Goal: Task Accomplishment & Management: Manage account settings

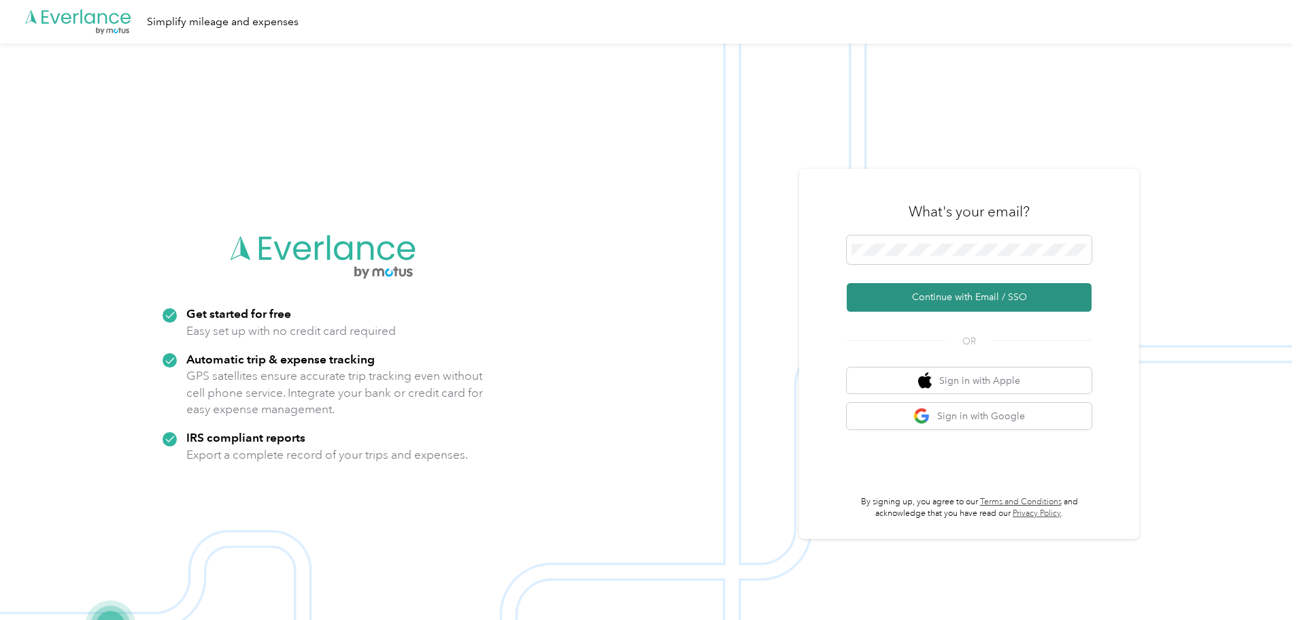
click at [992, 293] on button "Continue with Email / SSO" at bounding box center [969, 297] width 245 height 29
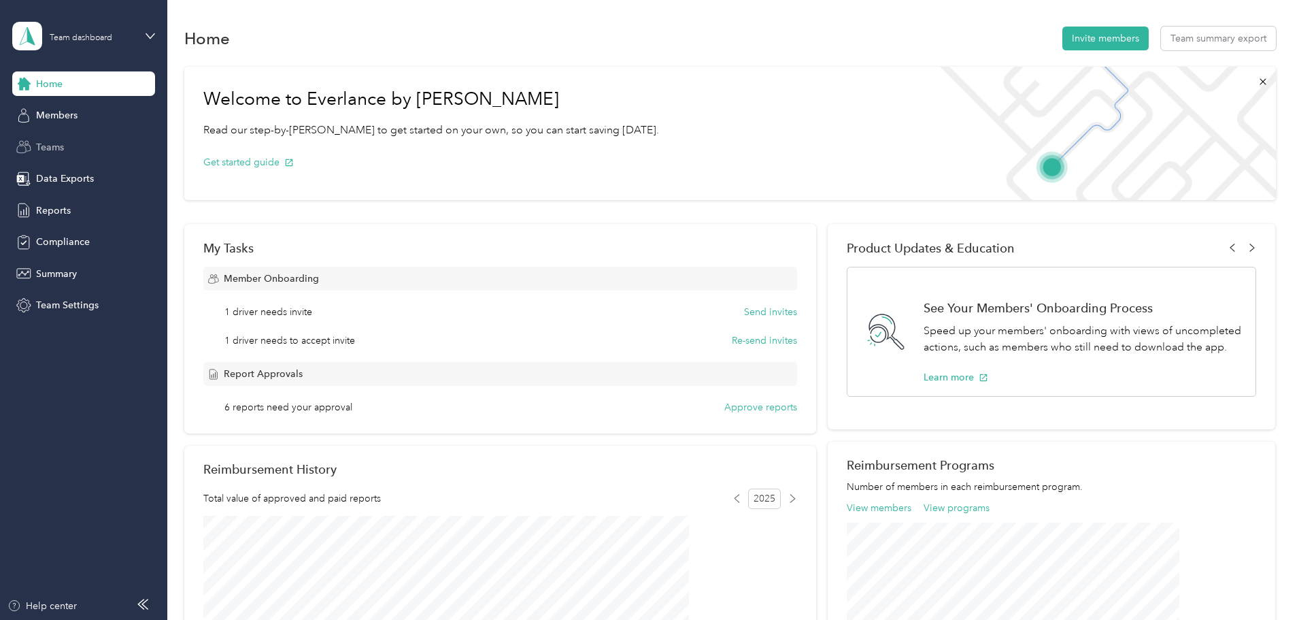
click at [65, 144] on div "Teams" at bounding box center [83, 147] width 143 height 24
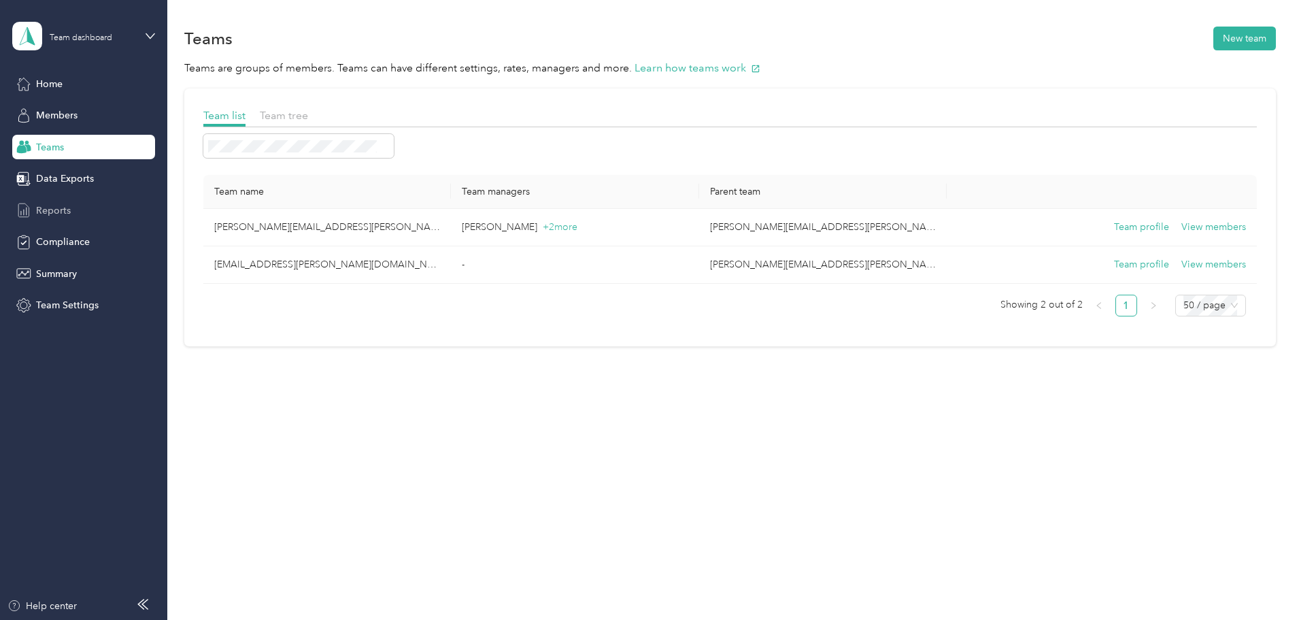
click at [76, 208] on div "Reports" at bounding box center [83, 210] width 143 height 24
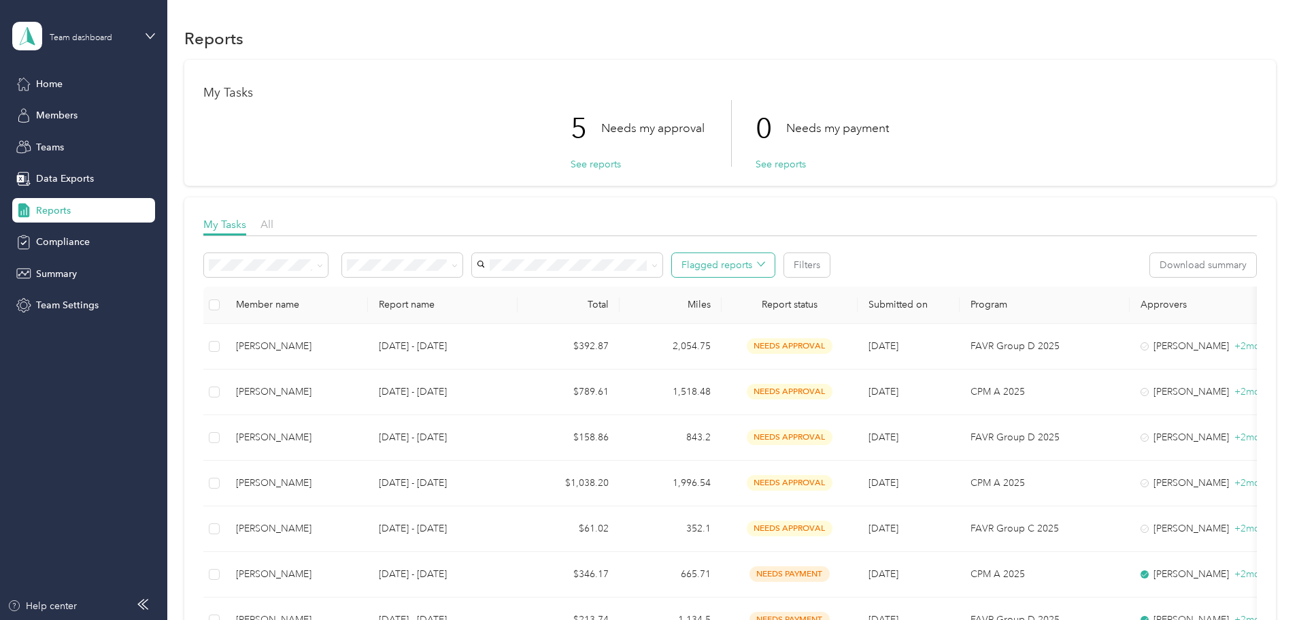
click at [775, 265] on button "Flagged reports" at bounding box center [723, 265] width 103 height 24
click at [273, 229] on span "All" at bounding box center [267, 224] width 13 height 13
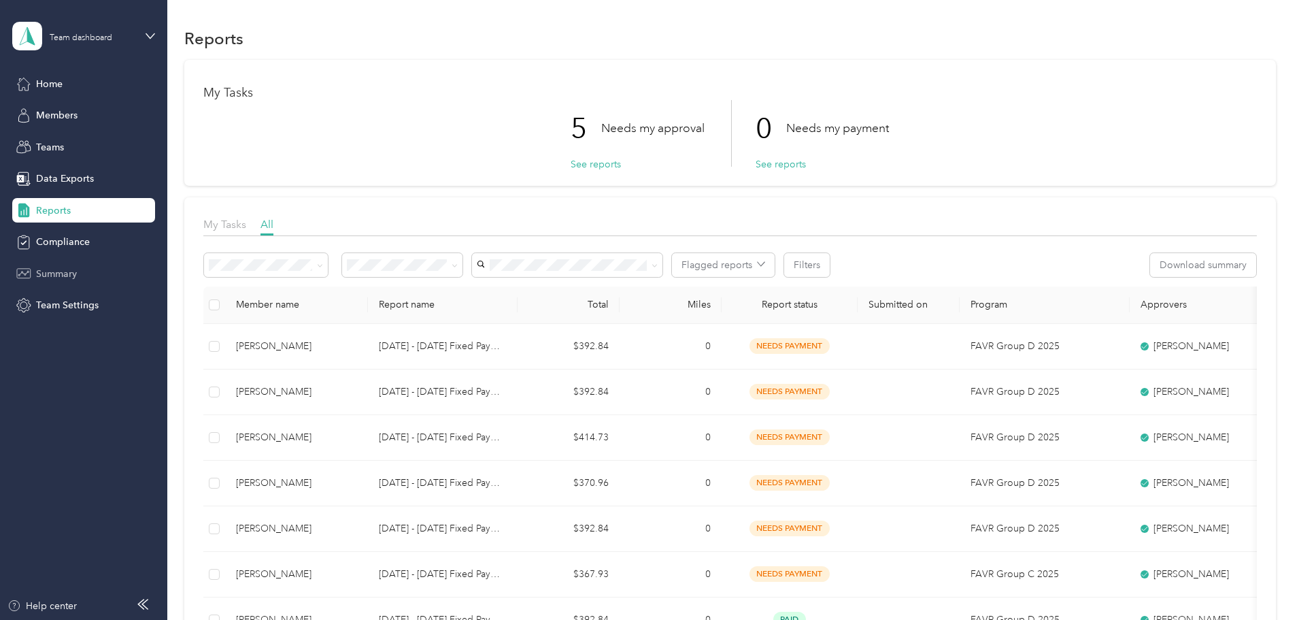
click at [53, 271] on span "Summary" at bounding box center [56, 274] width 41 height 14
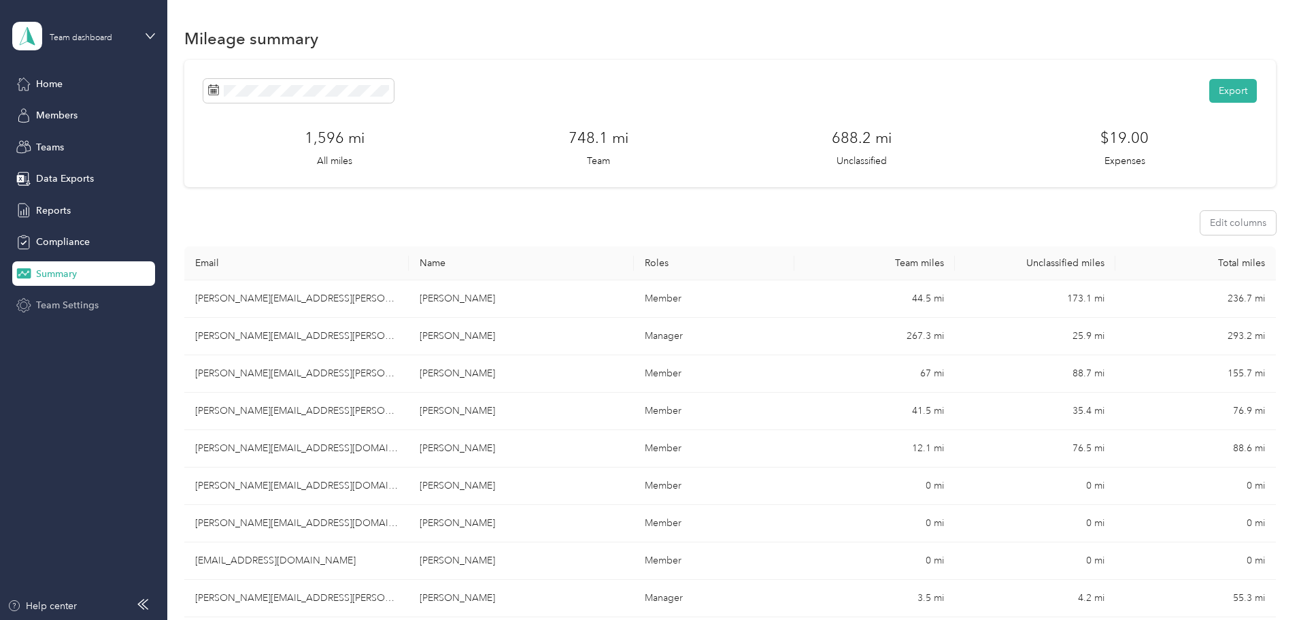
click at [69, 303] on span "Team Settings" at bounding box center [67, 305] width 63 height 14
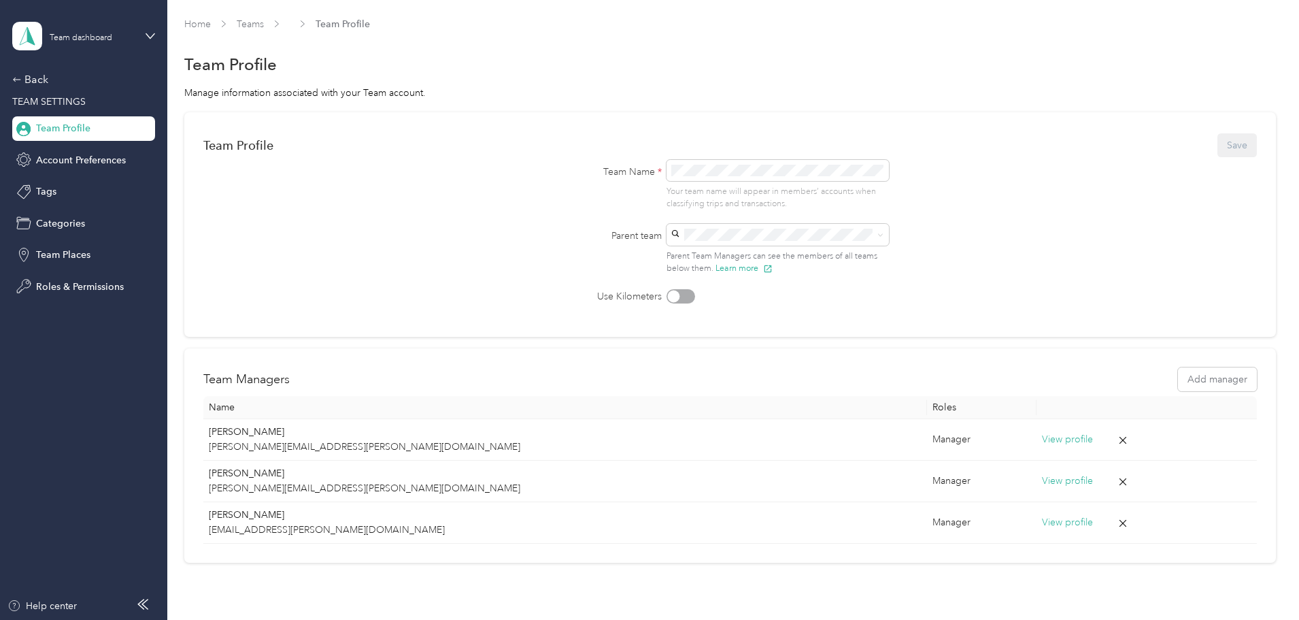
click at [753, 277] on li "heather.kemp@optioncare.com No managers" at bounding box center [776, 270] width 222 height 55
click at [1029, 203] on form "Team Profile Save Team Name * Your team name will appear in members’ accounts w…" at bounding box center [730, 217] width 1054 height 172
click at [67, 155] on span "Account Preferences" at bounding box center [81, 160] width 90 height 14
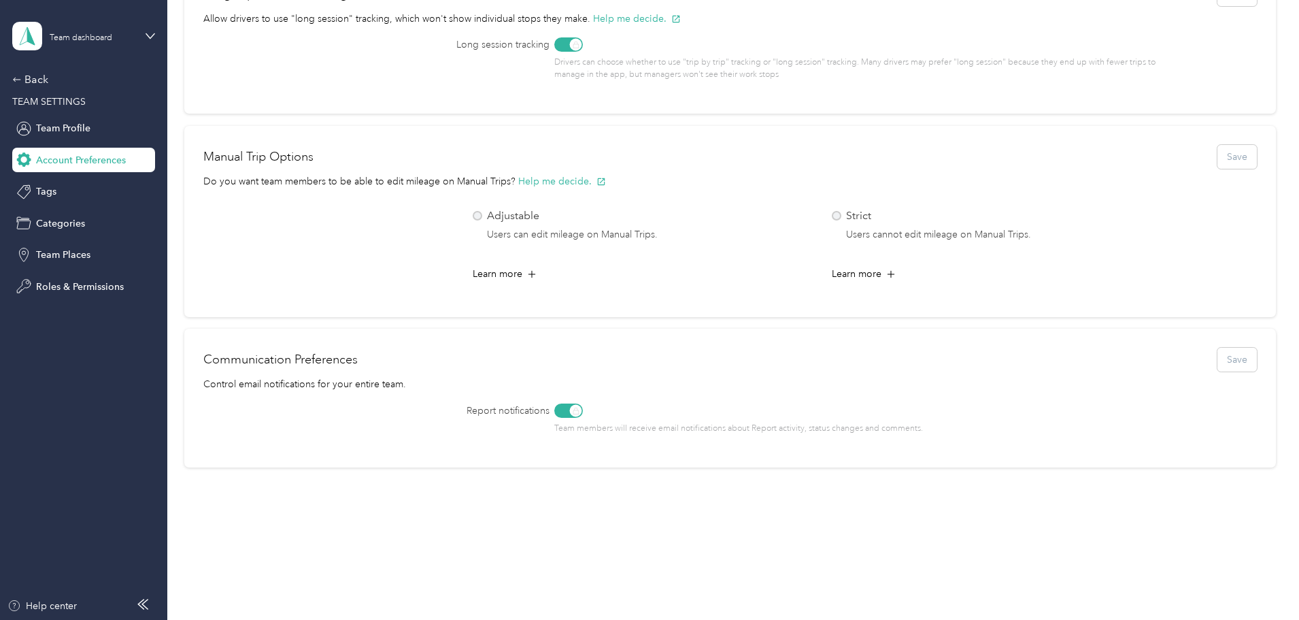
scroll to position [636, 0]
click at [72, 197] on div "Tags" at bounding box center [83, 192] width 143 height 24
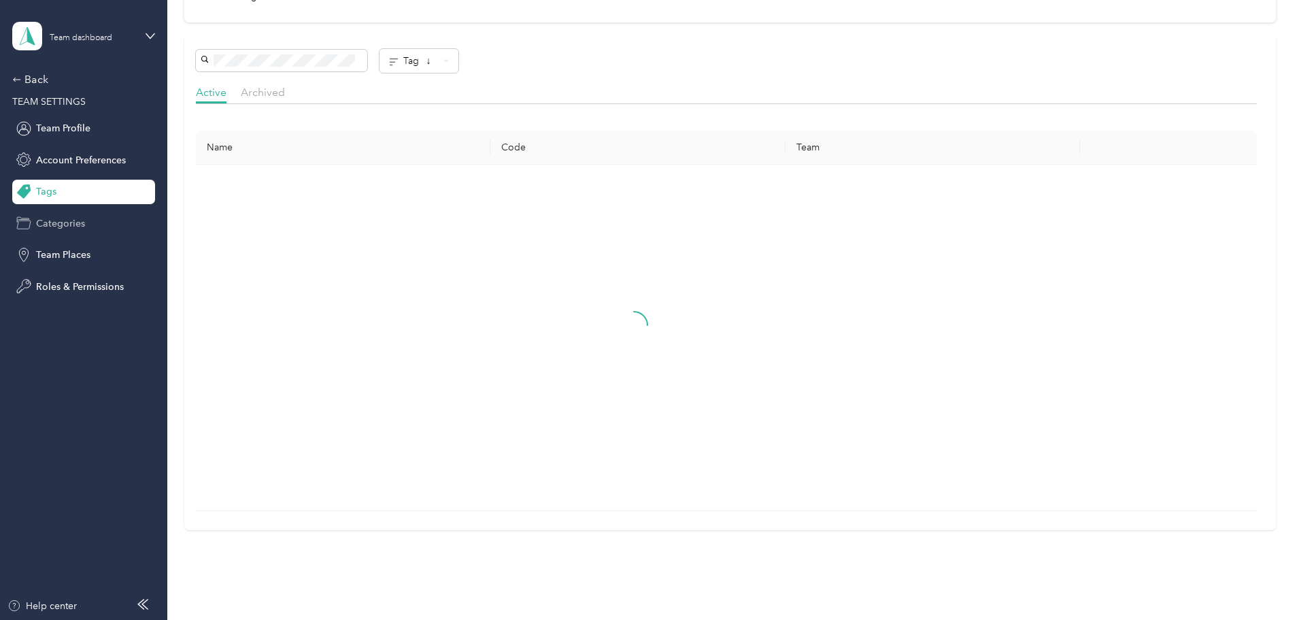
scroll to position [419, 0]
click at [78, 225] on span "Categories" at bounding box center [60, 223] width 49 height 14
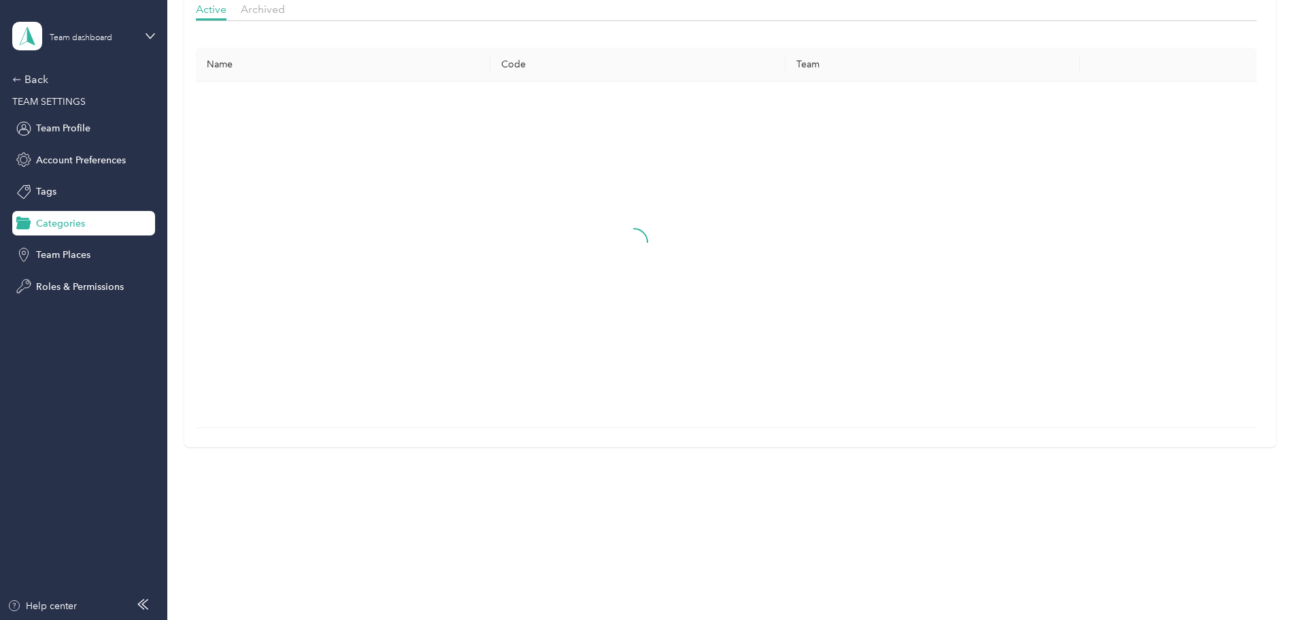
scroll to position [424, 0]
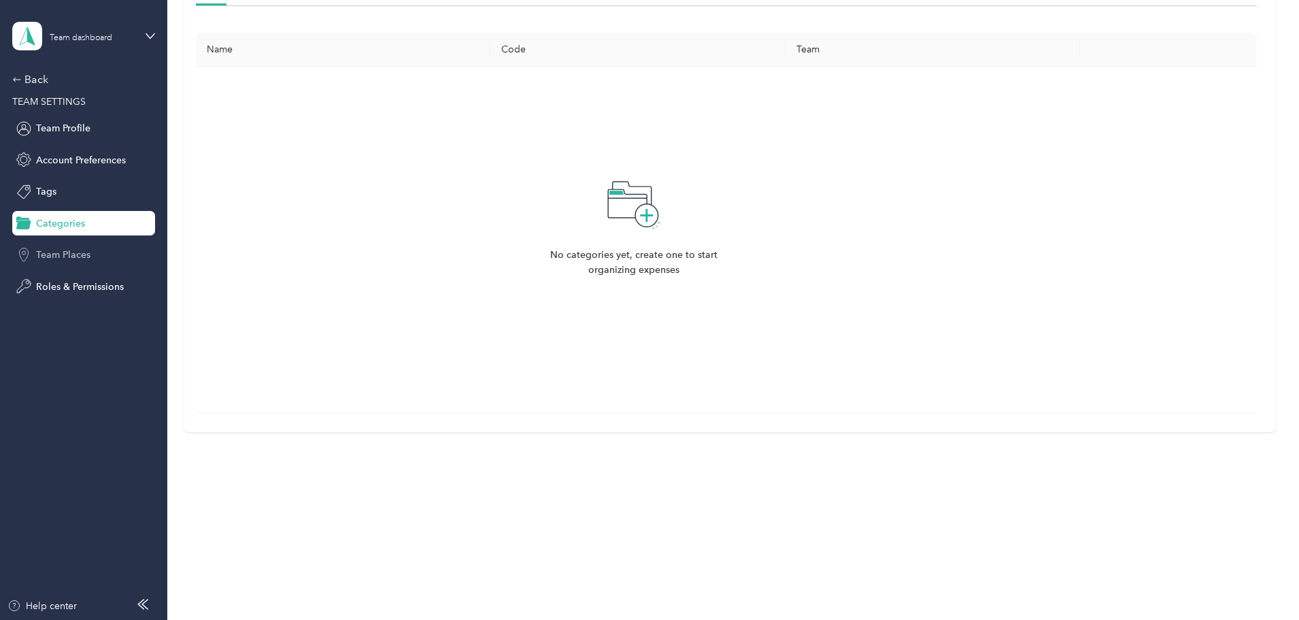
click at [82, 250] on span "Team Places" at bounding box center [63, 255] width 54 height 14
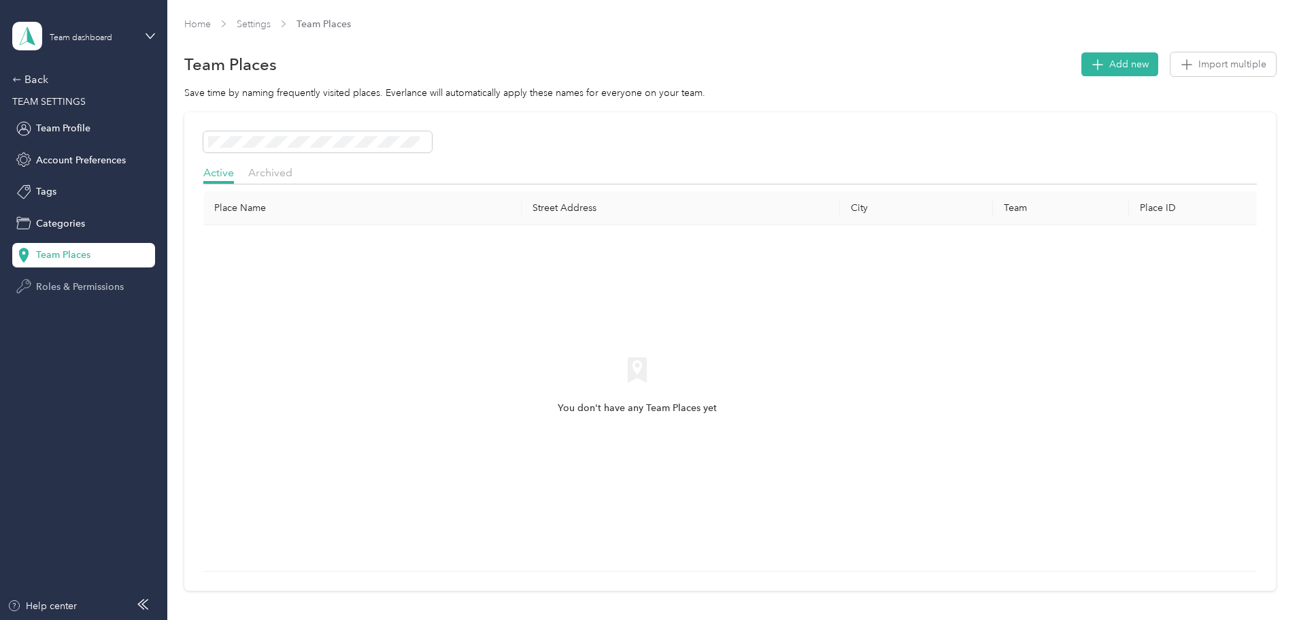
click at [88, 286] on span "Roles & Permissions" at bounding box center [80, 287] width 88 height 14
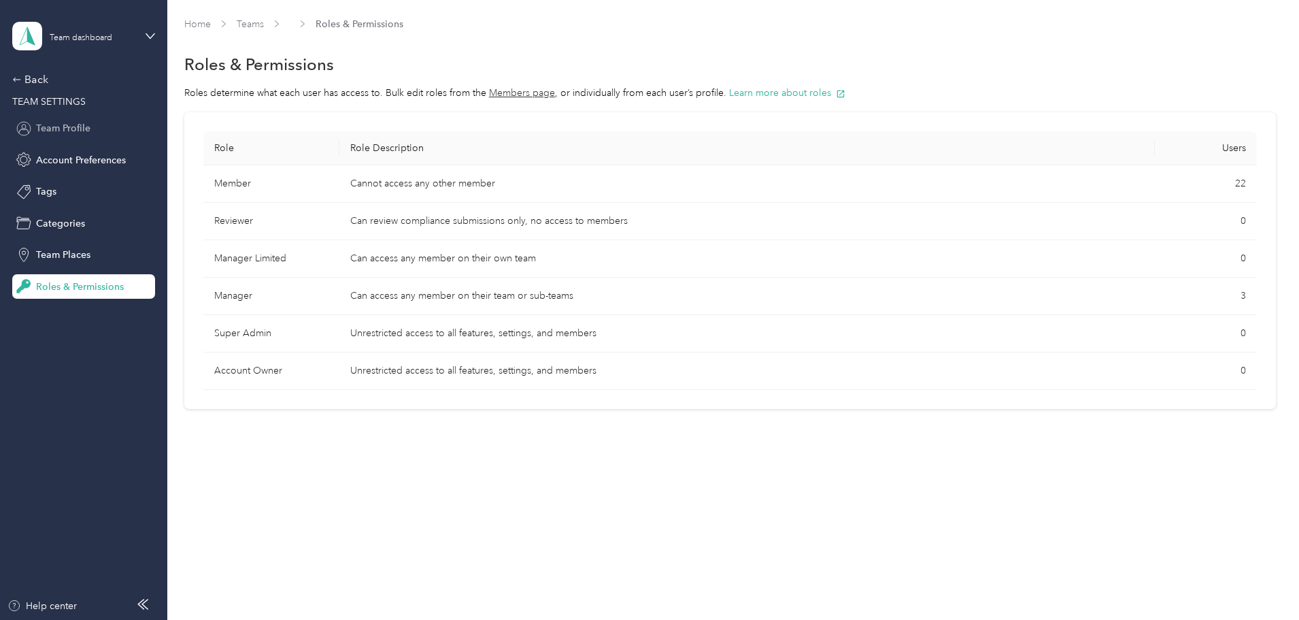
click at [59, 133] on span "Team Profile" at bounding box center [63, 128] width 54 height 14
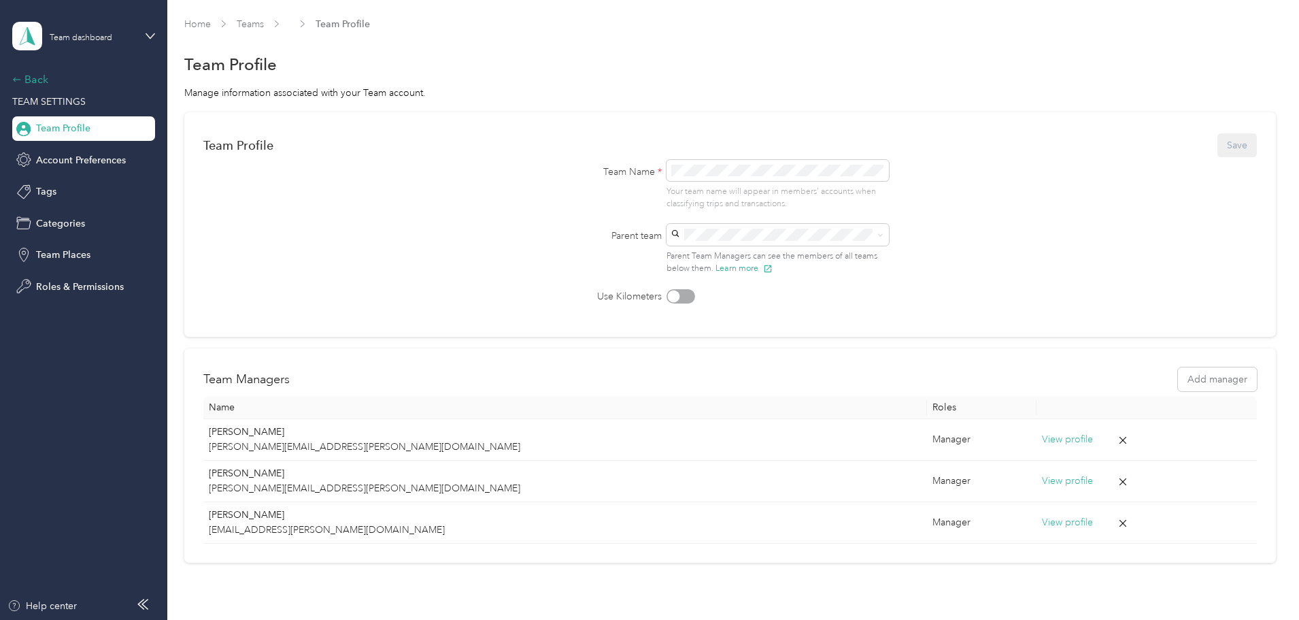
click at [25, 80] on div "Back" at bounding box center [80, 79] width 136 height 16
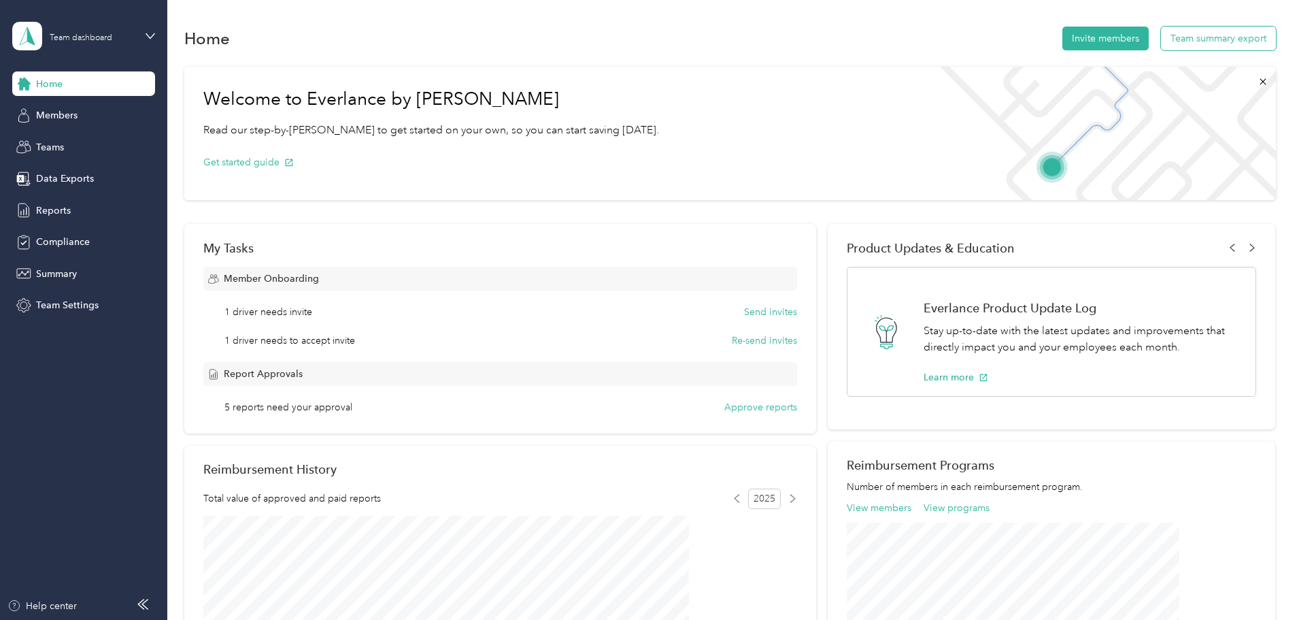
click at [1165, 39] on button "Team summary export" at bounding box center [1218, 39] width 115 height 24
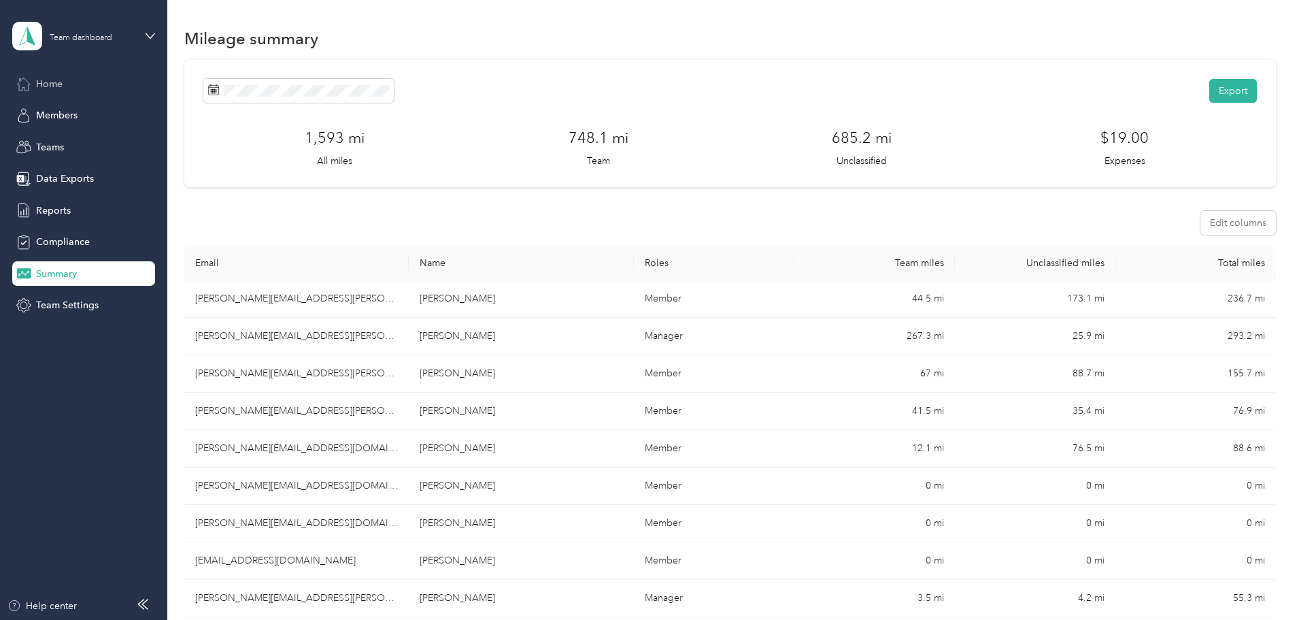
click at [50, 78] on span "Home" at bounding box center [49, 84] width 27 height 14
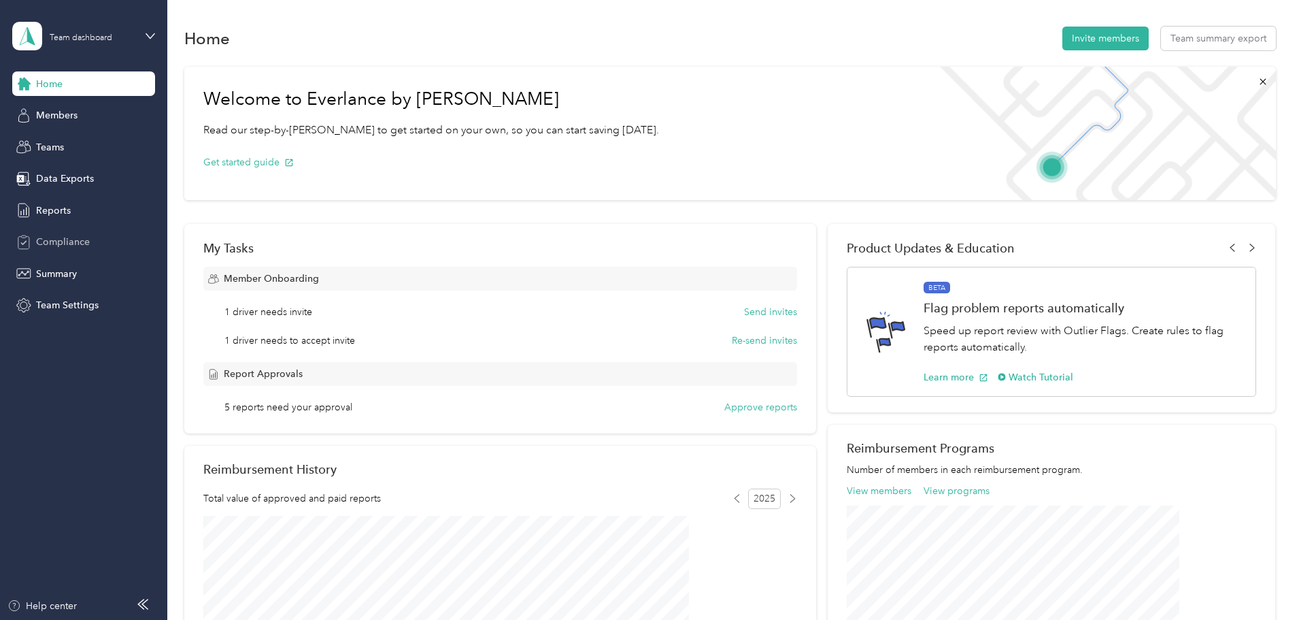
click at [68, 243] on span "Compliance" at bounding box center [63, 242] width 54 height 14
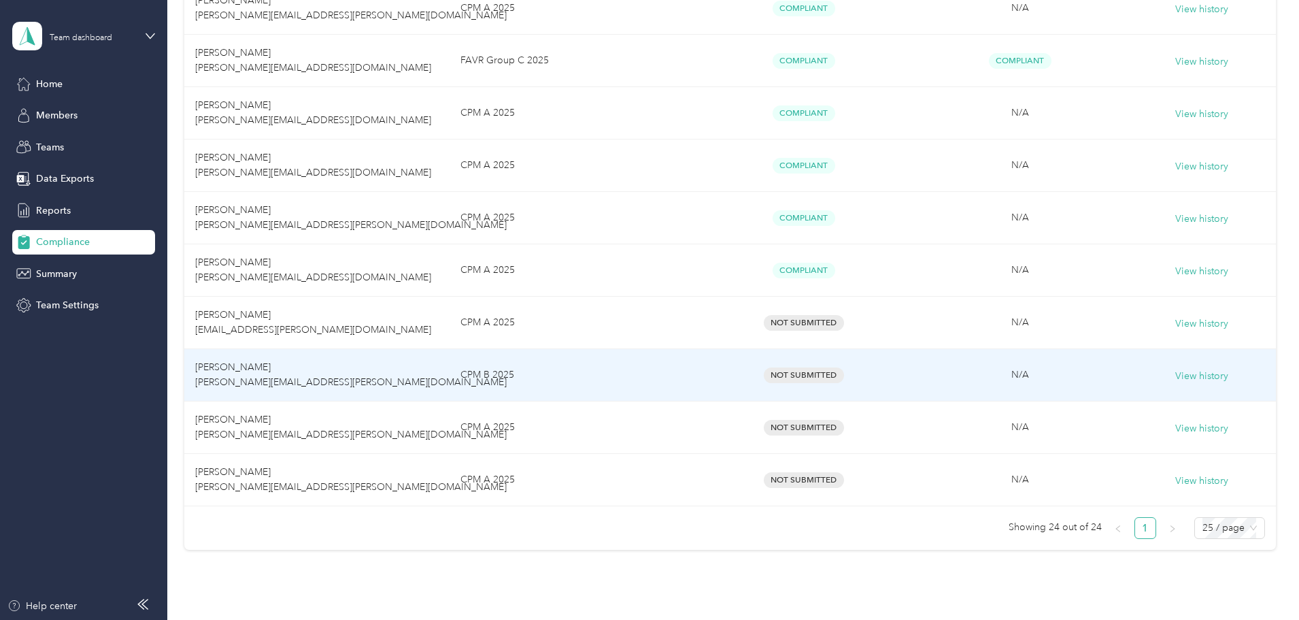
scroll to position [1124, 0]
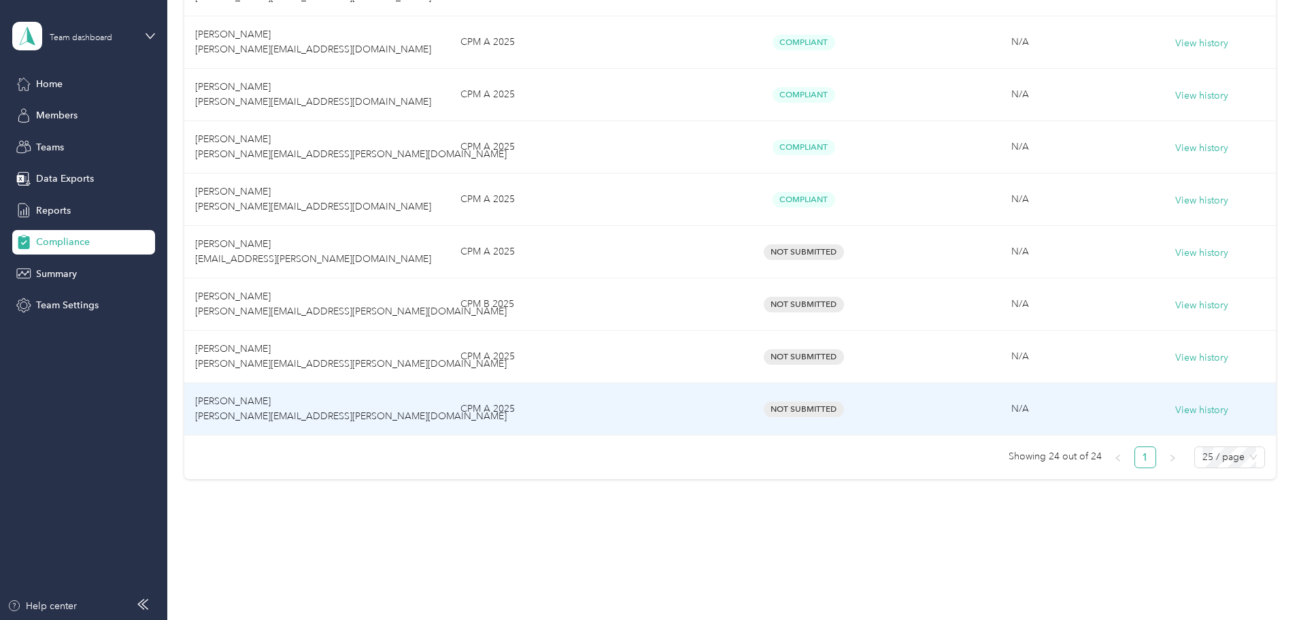
click at [375, 418] on span "Penny Myers penny.myers@optioncare.com" at bounding box center [351, 408] width 312 height 27
click at [1175, 410] on button "View history" at bounding box center [1201, 410] width 53 height 15
